Goal: Transaction & Acquisition: Book appointment/travel/reservation

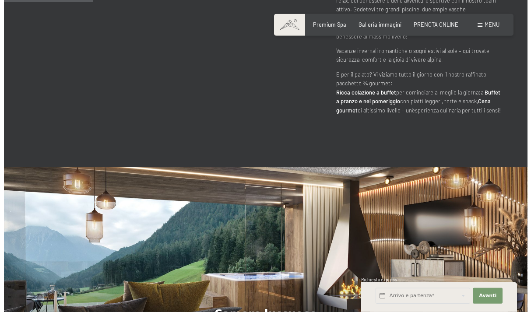
scroll to position [535, 0]
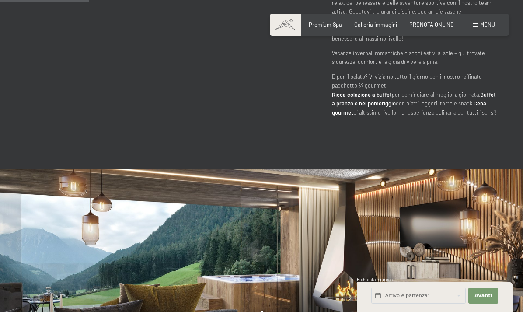
click at [477, 25] on span at bounding box center [475, 25] width 5 height 4
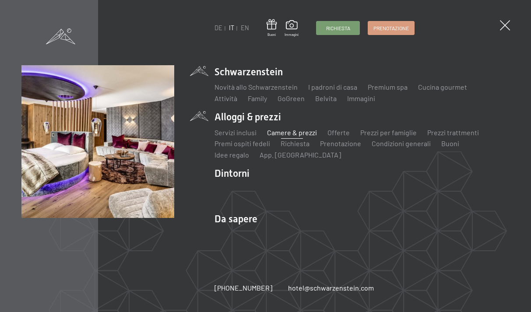
click at [280, 134] on link "Camere & prezzi" at bounding box center [292, 132] width 50 height 8
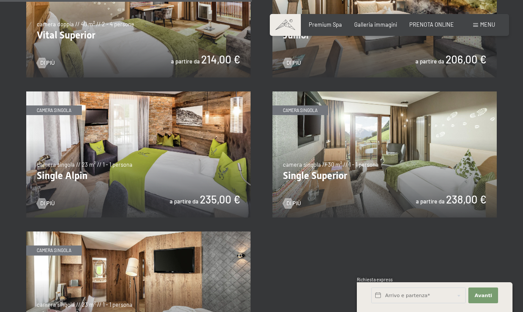
scroll to position [937, 0]
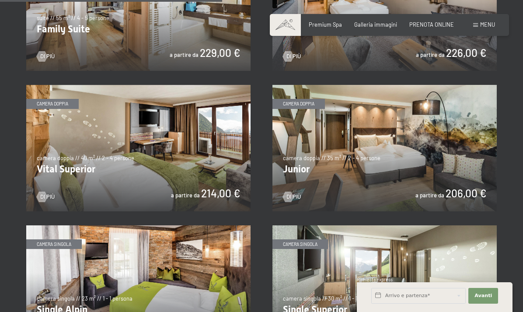
click at [453, 193] on img at bounding box center [384, 148] width 224 height 126
